Goal: Task Accomplishment & Management: Use online tool/utility

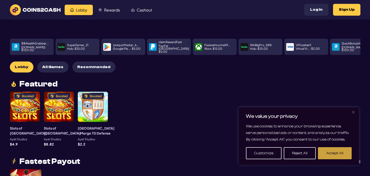
click at [334, 150] on button "Accept All" at bounding box center [335, 153] width 34 height 12
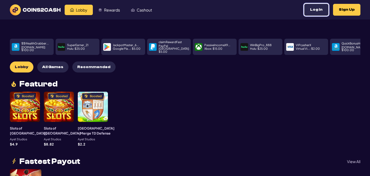
click at [318, 10] on button "Log In" at bounding box center [316, 10] width 24 height 12
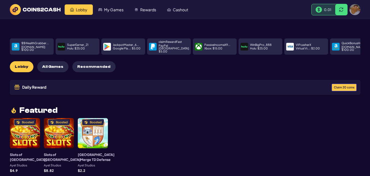
click at [343, 86] on span "Claim 20 coins" at bounding box center [344, 87] width 21 height 3
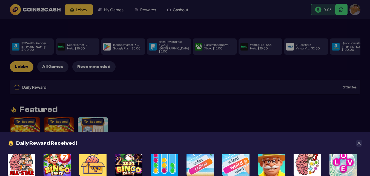
scroll to position [29, 0]
click at [359, 142] on icon "Close" at bounding box center [359, 142] width 3 height 3
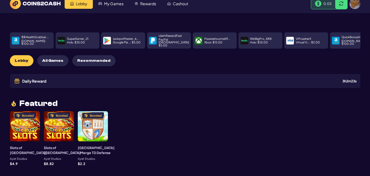
scroll to position [0, 0]
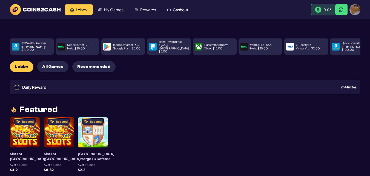
click at [170, 45] on p "PayPal USA : $ 5.00" at bounding box center [174, 48] width 31 height 9
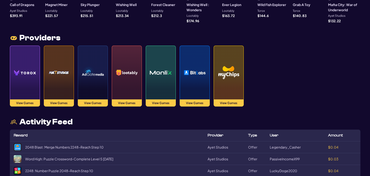
scroll to position [570, 0]
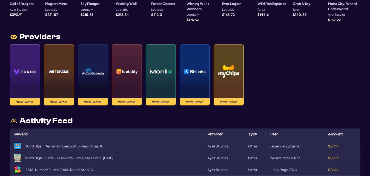
click at [27, 64] on img at bounding box center [25, 71] width 22 height 38
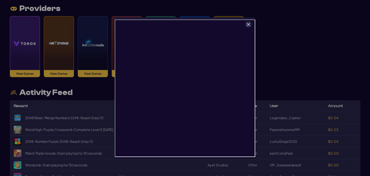
scroll to position [603, 0]
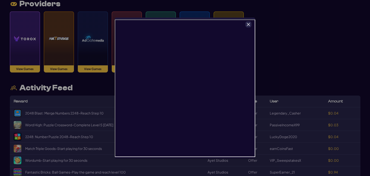
click at [248, 23] on icon "Close" at bounding box center [249, 24] width 4 height 4
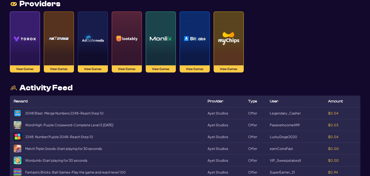
click at [56, 41] on img at bounding box center [59, 38] width 22 height 38
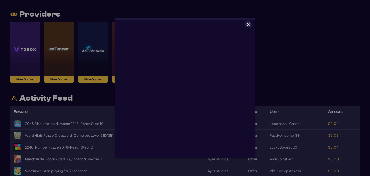
scroll to position [12, 0]
click at [249, 23] on icon "Close" at bounding box center [249, 24] width 4 height 4
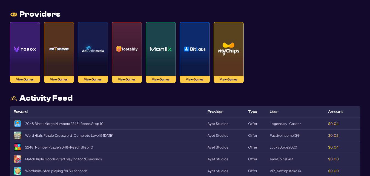
click at [50, 56] on img at bounding box center [59, 49] width 22 height 38
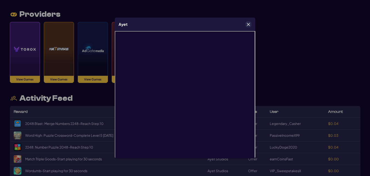
click at [249, 24] on icon "Close" at bounding box center [248, 24] width 3 height 3
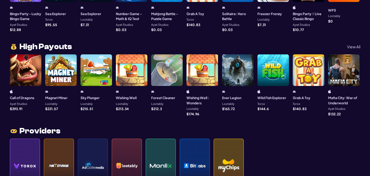
scroll to position [474, 0]
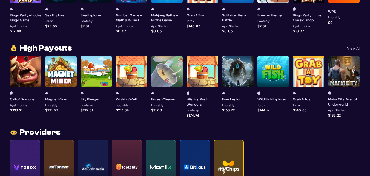
click at [354, 46] on p "View All" at bounding box center [353, 48] width 13 height 4
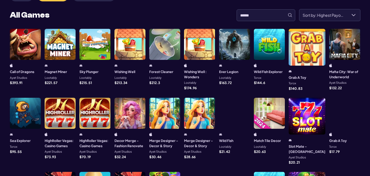
scroll to position [0, 0]
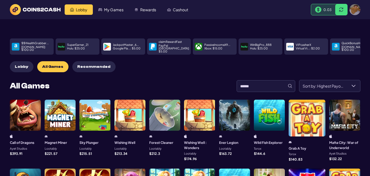
drag, startPoint x: 213, startPoint y: 148, endPoint x: 180, endPoint y: 150, distance: 32.9
click at [180, 150] on div "Forest Cleaner Lootably $ 212.3" at bounding box center [164, 144] width 31 height 21
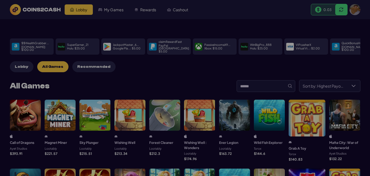
scroll to position [27, 0]
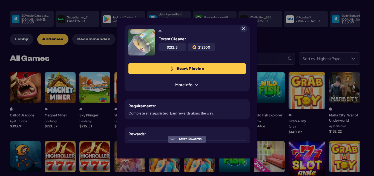
click at [244, 27] on span at bounding box center [243, 28] width 5 height 5
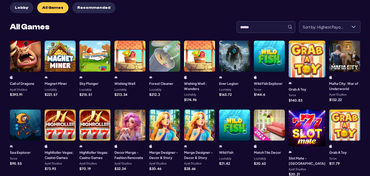
scroll to position [59, 0]
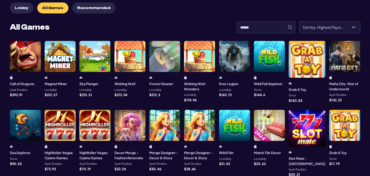
click at [202, 120] on div at bounding box center [199, 125] width 31 height 31
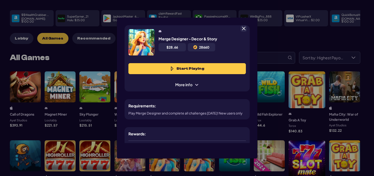
scroll to position [27, 0]
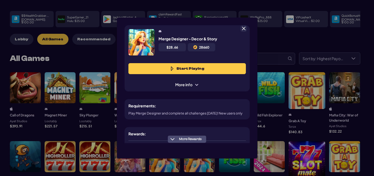
click at [193, 84] on span "More info" at bounding box center [186, 85] width 31 height 6
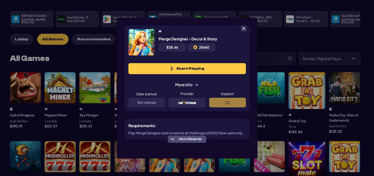
click at [196, 84] on span at bounding box center [196, 84] width 4 height 4
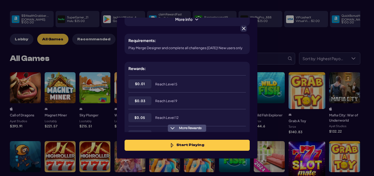
scroll to position [63, 0]
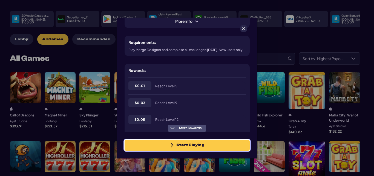
click at [188, 146] on button "Start Playing" at bounding box center [187, 144] width 125 height 11
